Goal: Navigation & Orientation: Find specific page/section

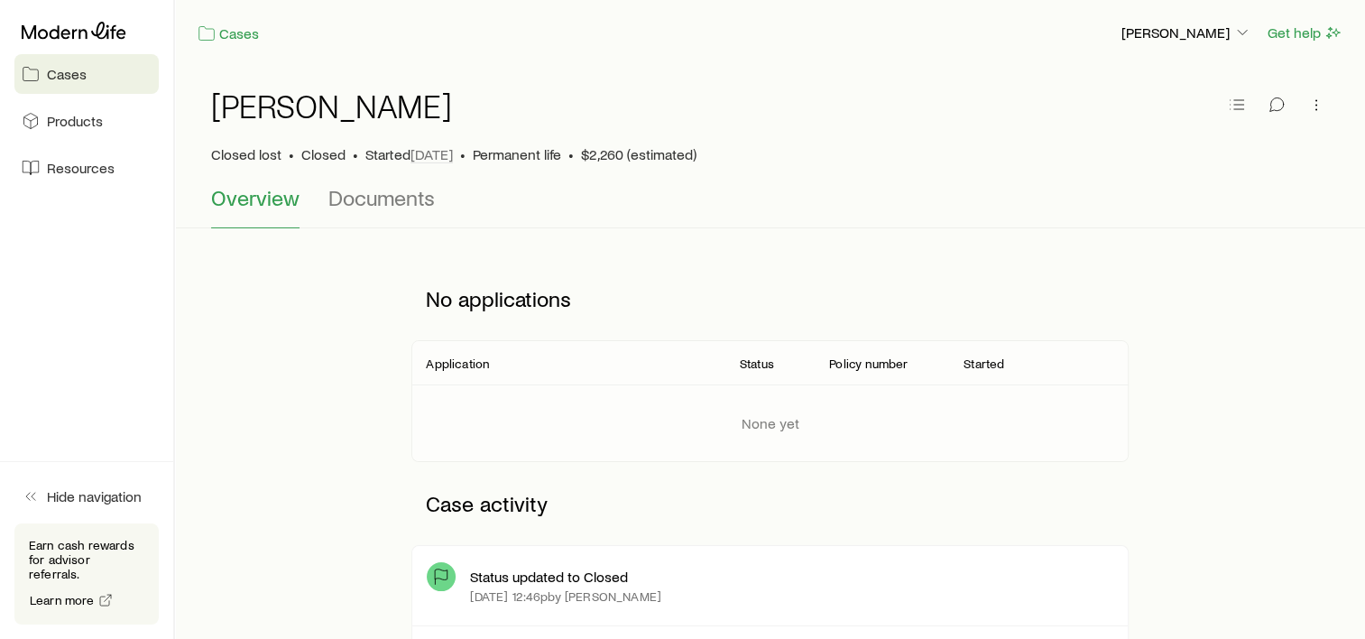
click at [74, 67] on span "Cases" at bounding box center [67, 74] width 40 height 18
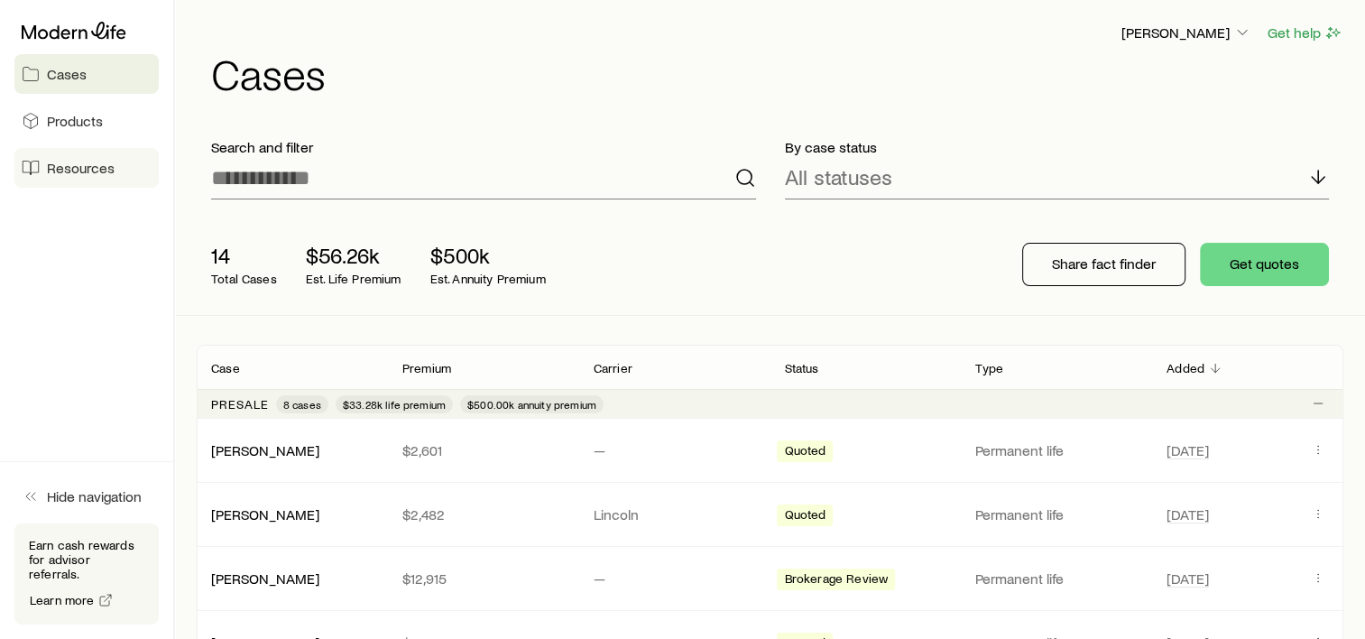
click at [69, 173] on span "Resources" at bounding box center [81, 168] width 68 height 18
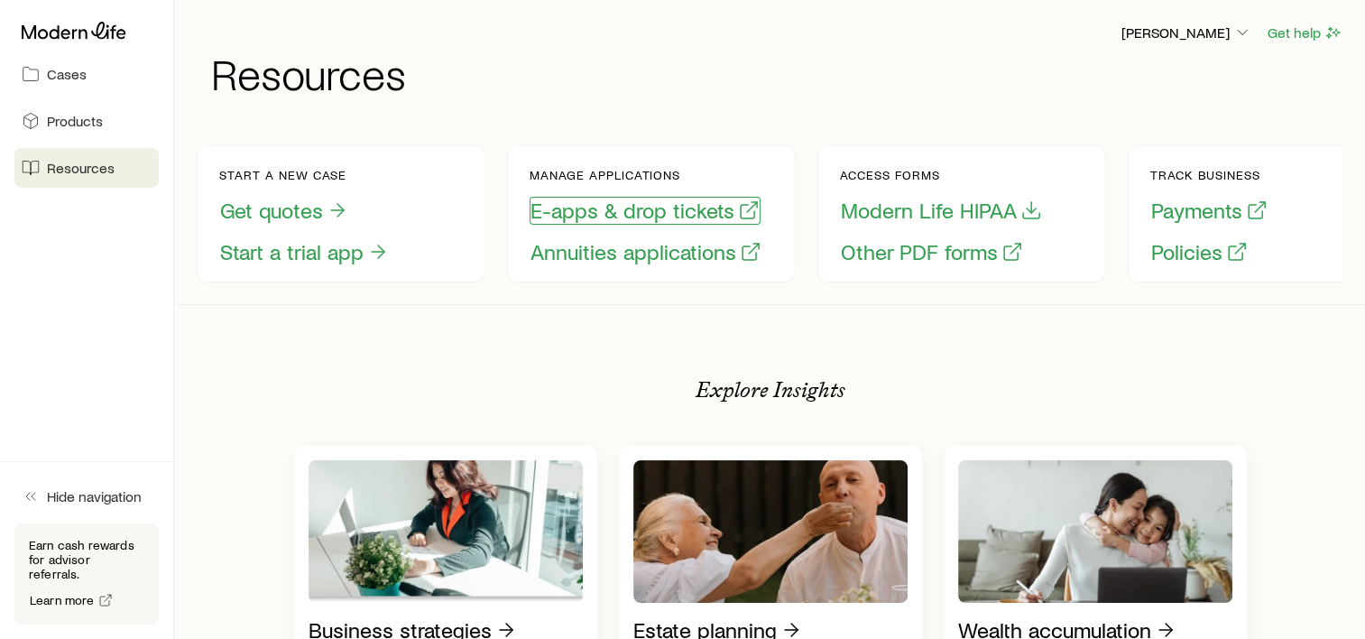
click at [686, 213] on button "E-apps & drop tickets" at bounding box center [645, 211] width 231 height 28
click at [576, 212] on button "E-apps & drop tickets" at bounding box center [645, 211] width 231 height 28
click at [71, 356] on aside "Cases Products Resources Hide navigation Earn cash rewards for advisor referral…" at bounding box center [87, 319] width 175 height 639
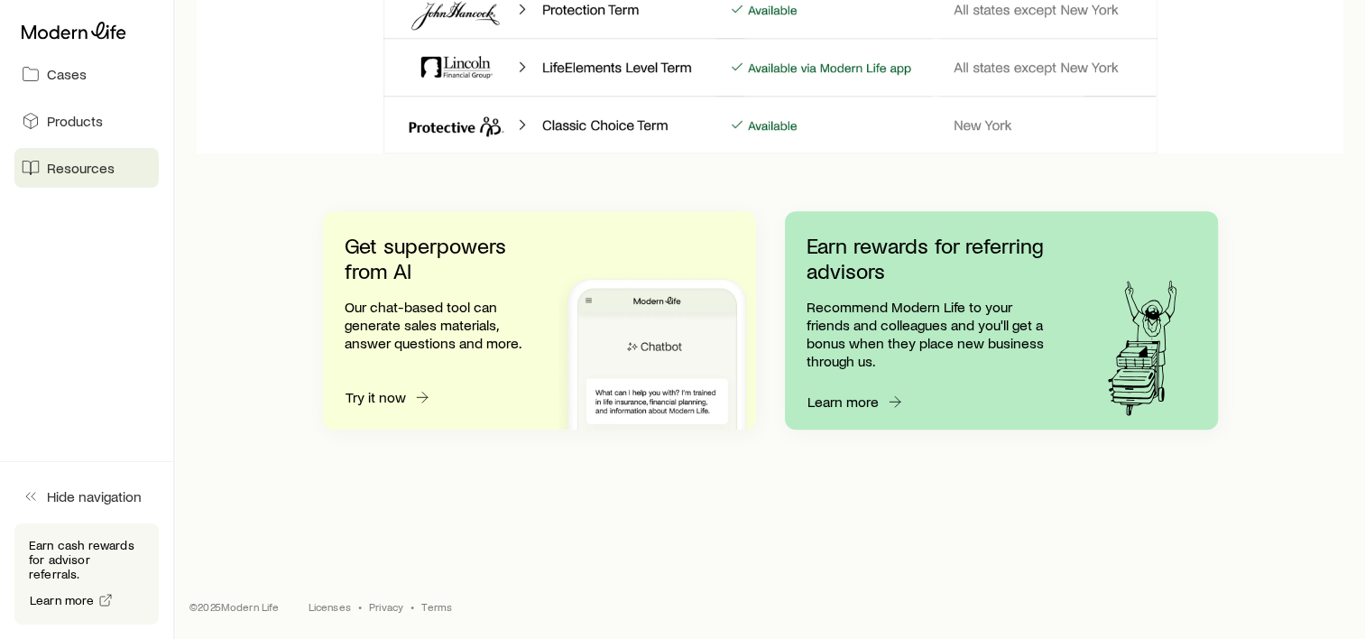
scroll to position [1811, 0]
click at [60, 69] on span "Cases" at bounding box center [67, 74] width 40 height 18
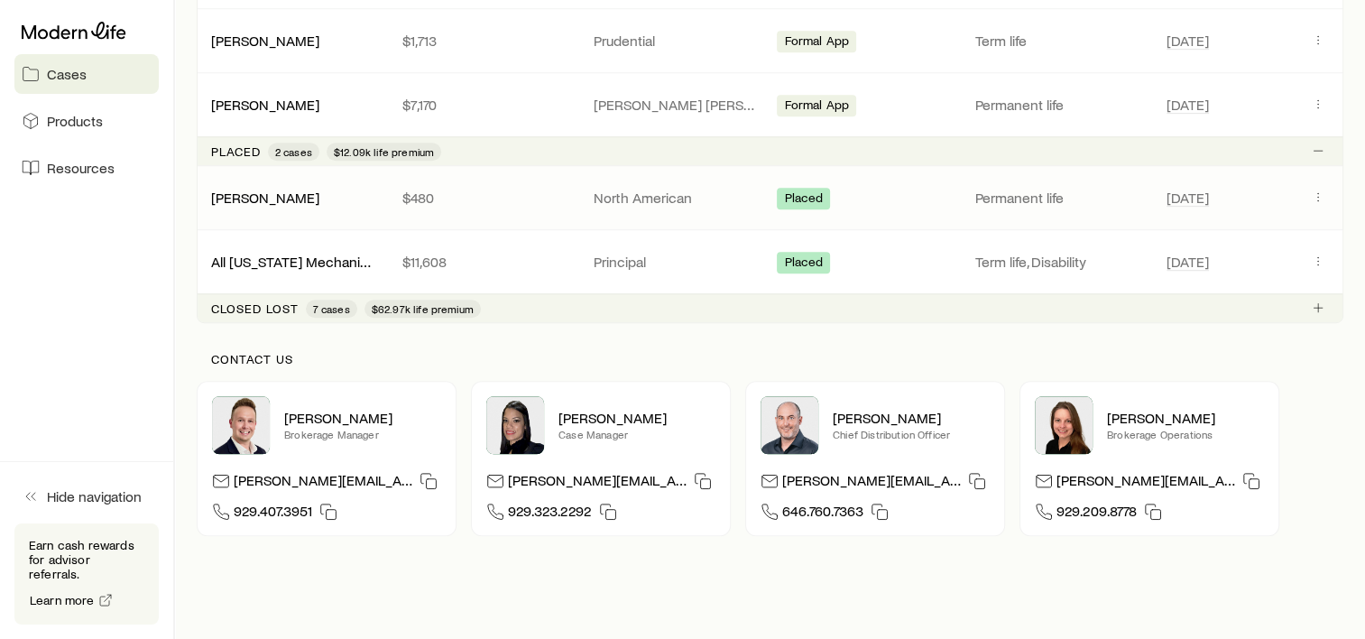
scroll to position [1151, 0]
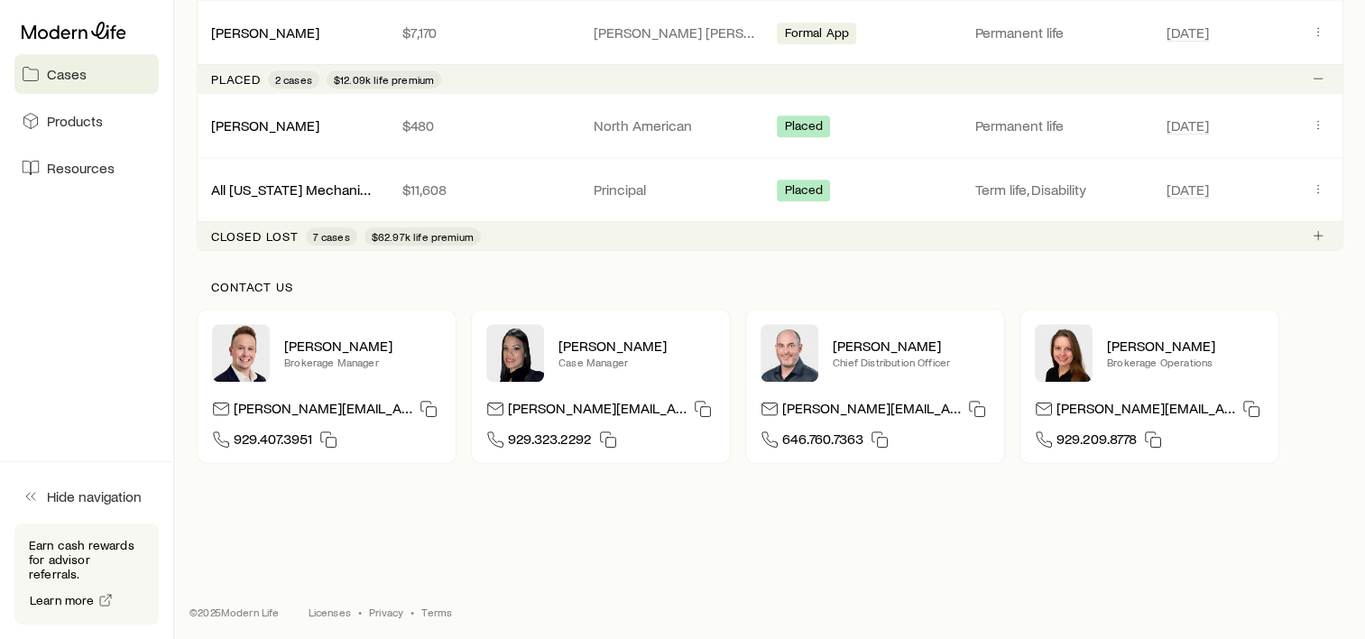
click at [592, 399] on p "[PERSON_NAME][EMAIL_ADDRESS][DOMAIN_NAME]" at bounding box center [597, 411] width 179 height 24
